Goal: Task Accomplishment & Management: Use online tool/utility

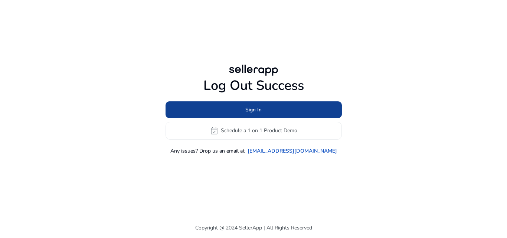
click at [259, 115] on span at bounding box center [253, 110] width 176 height 18
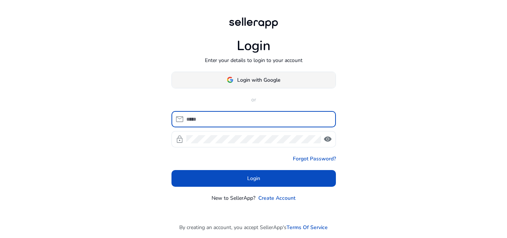
click at [253, 82] on span "Login with Google" at bounding box center [258, 80] width 43 height 8
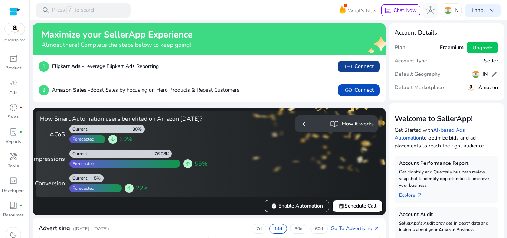
click at [359, 69] on span "link Connect" at bounding box center [359, 66] width 30 height 9
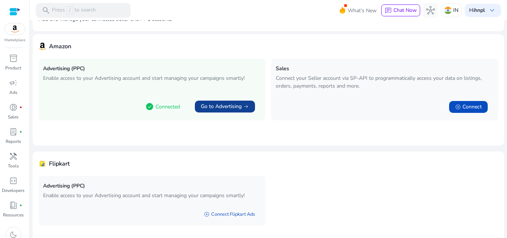
scroll to position [62, 0]
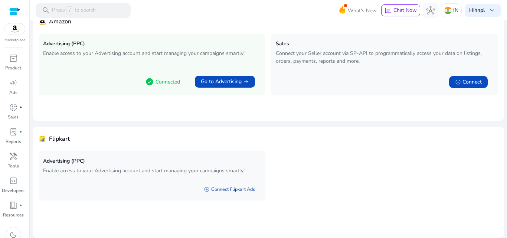
drag, startPoint x: 213, startPoint y: 188, endPoint x: 221, endPoint y: 189, distance: 8.6
click at [213, 188] on link "add_circle Connect Flipkart Ads" at bounding box center [229, 189] width 63 height 13
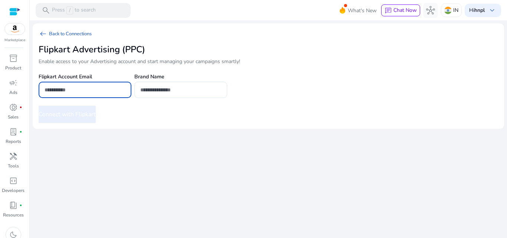
drag, startPoint x: 62, startPoint y: 89, endPoint x: 191, endPoint y: 98, distance: 129.8
click at [62, 89] on input "email" at bounding box center [85, 90] width 81 height 8
click at [171, 89] on input "text" at bounding box center [180, 90] width 81 height 8
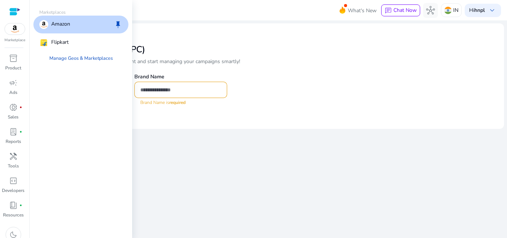
click at [17, 33] on img at bounding box center [15, 28] width 20 height 11
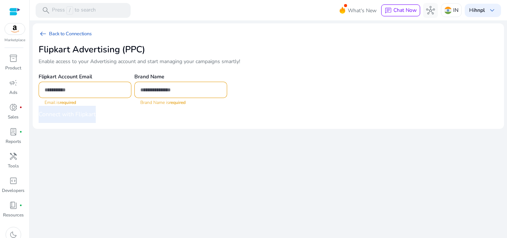
click at [6, 34] on img at bounding box center [15, 28] width 20 height 11
drag, startPoint x: 19, startPoint y: 30, endPoint x: 37, endPoint y: 37, distance: 19.6
click at [19, 29] on img at bounding box center [15, 28] width 20 height 11
click at [17, 38] on p "Marketplace" at bounding box center [14, 40] width 21 height 6
click at [12, 30] on img at bounding box center [15, 28] width 20 height 11
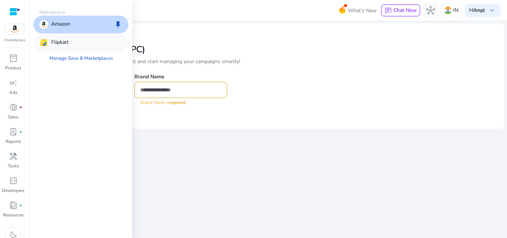
click at [51, 38] on div "Flipkart" at bounding box center [80, 43] width 95 height 18
